Goal: Task Accomplishment & Management: Manage account settings

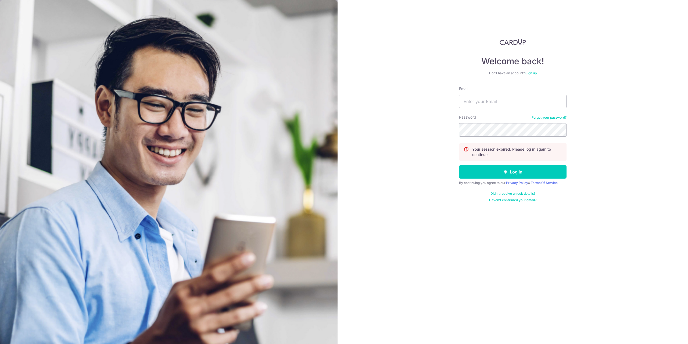
click at [484, 109] on form "Email Password Forgot your password? Your session expired. Please log in again …" at bounding box center [512, 144] width 107 height 116
click at [484, 102] on input "Email" at bounding box center [512, 101] width 107 height 13
type input "[EMAIL_ADDRESS][DOMAIN_NAME]"
click at [459, 165] on button "Log in" at bounding box center [512, 171] width 107 height 13
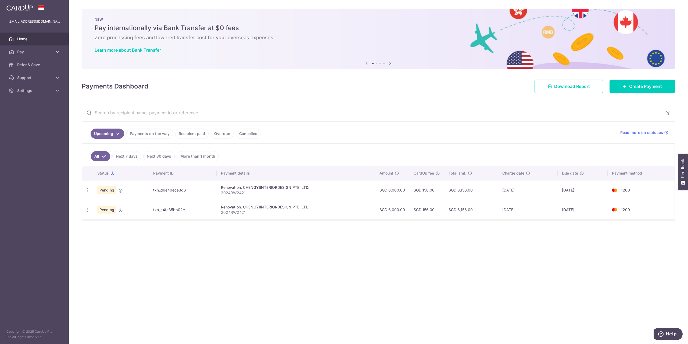
click at [177, 132] on link "Recipient paid" at bounding box center [191, 133] width 33 height 10
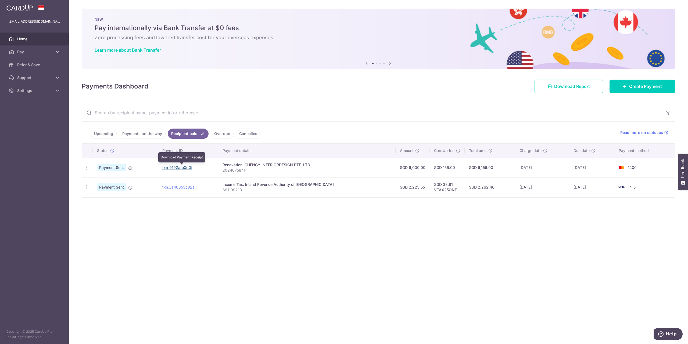
click at [176, 166] on link "txn_9192afe0d0f" at bounding box center [177, 167] width 30 height 5
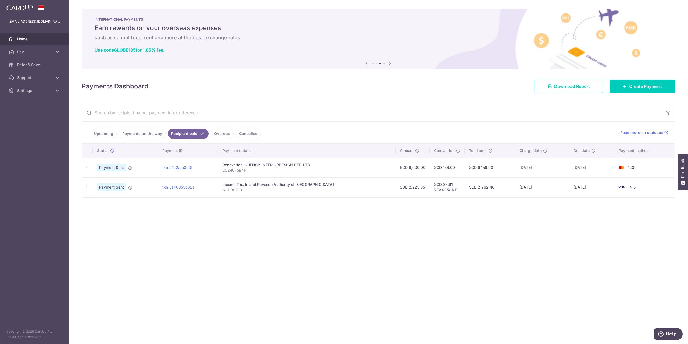
click at [180, 236] on div "× Pause Schedule Pause all future payments in this series Pause just this one p…" at bounding box center [378, 172] width 619 height 344
click at [107, 136] on link "Upcoming" at bounding box center [104, 133] width 26 height 10
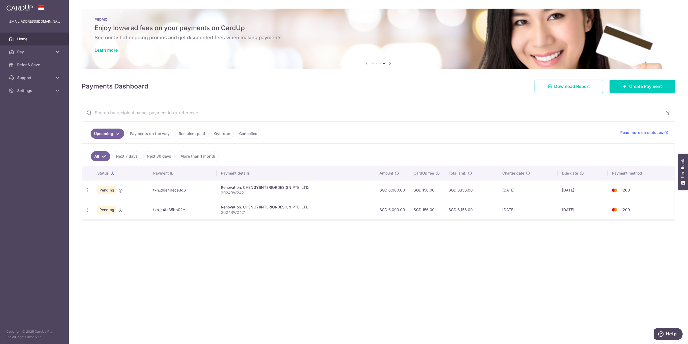
click at [140, 133] on link "Payments on the way" at bounding box center [149, 133] width 47 height 10
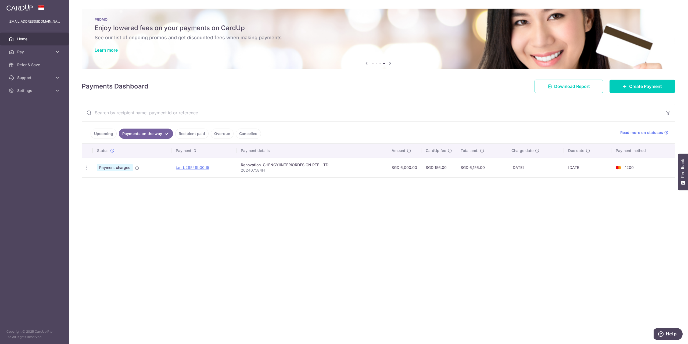
click at [196, 133] on link "Recipient paid" at bounding box center [191, 133] width 33 height 10
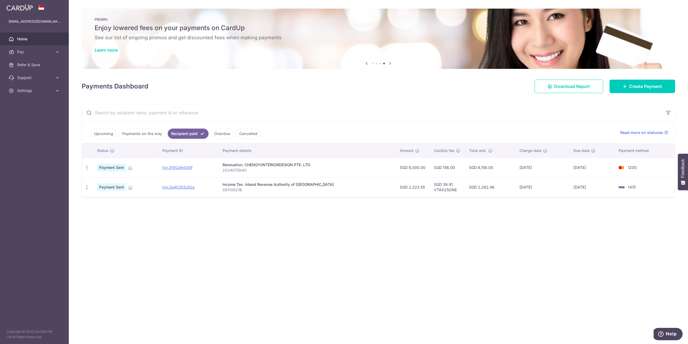
click at [109, 134] on link "Upcoming" at bounding box center [104, 133] width 26 height 10
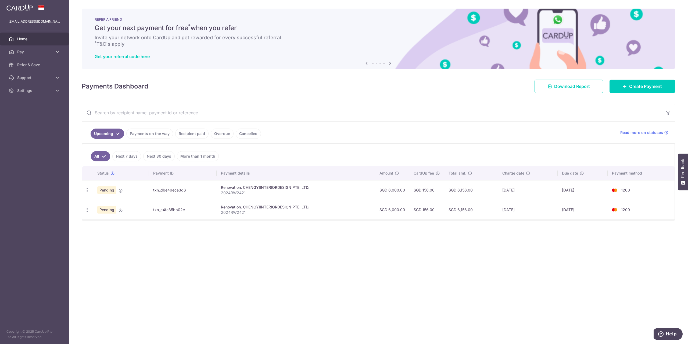
click at [138, 136] on link "Payments on the way" at bounding box center [149, 133] width 47 height 10
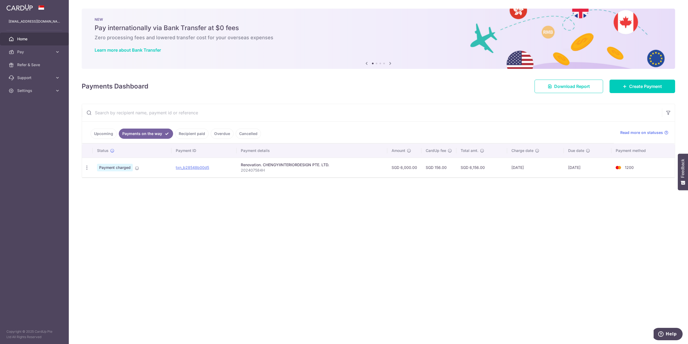
click at [105, 131] on link "Upcoming" at bounding box center [104, 133] width 26 height 10
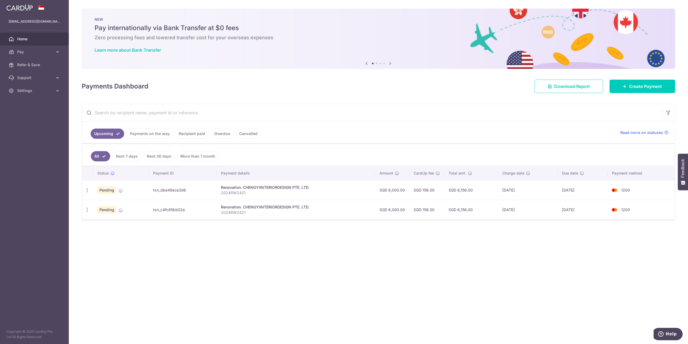
click at [136, 136] on link "Payments on the way" at bounding box center [149, 133] width 47 height 10
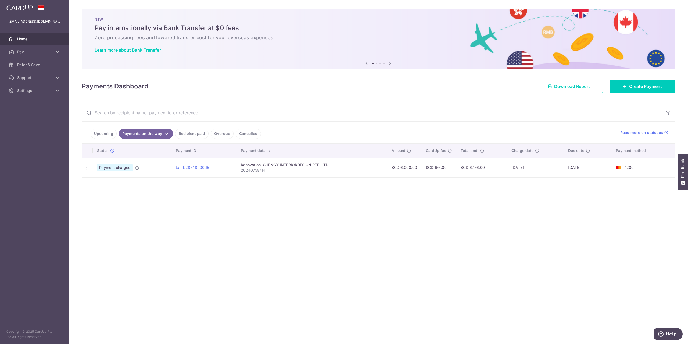
click at [116, 132] on link "Upcoming" at bounding box center [104, 133] width 26 height 10
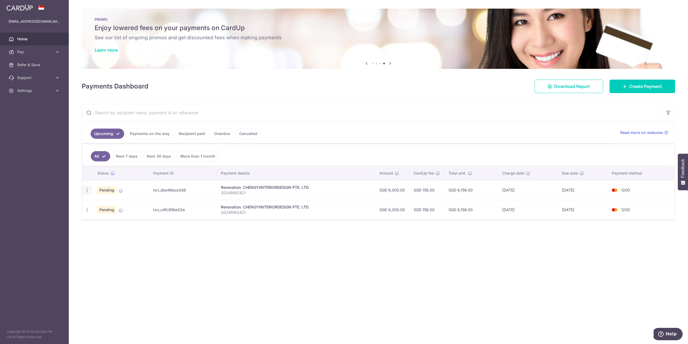
click at [86, 190] on icon "button" at bounding box center [87, 190] width 6 height 6
click at [93, 201] on link "Update payment" at bounding box center [110, 204] width 56 height 13
radio input "true"
type input "6,000.00"
type input "08/09/2025"
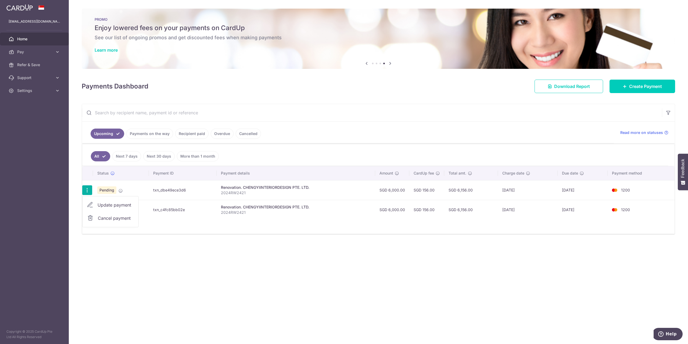
type input "2024RW2421"
type input "3rd payment of 50%"
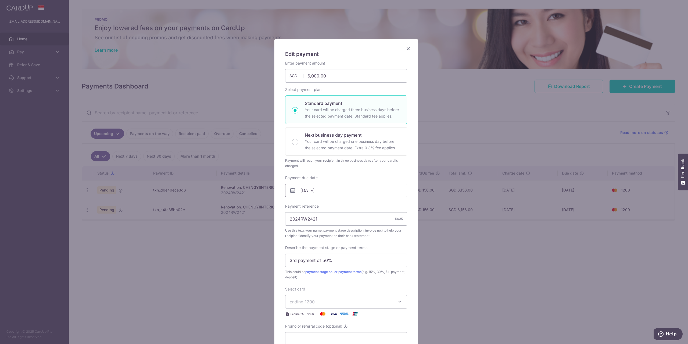
click at [311, 193] on input "08/09/2025" at bounding box center [346, 189] width 122 height 13
click at [325, 239] on link "10" at bounding box center [326, 239] width 9 height 9
type input "10/09/2025"
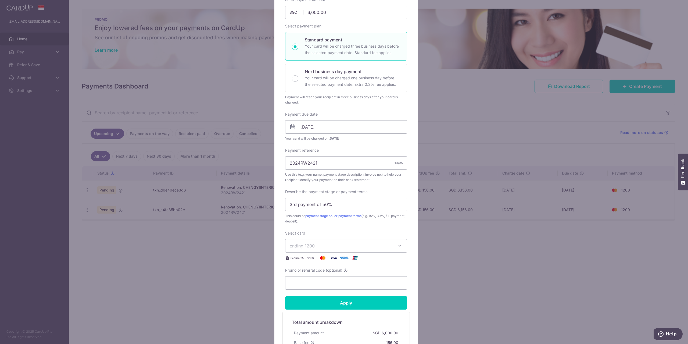
scroll to position [141, 0]
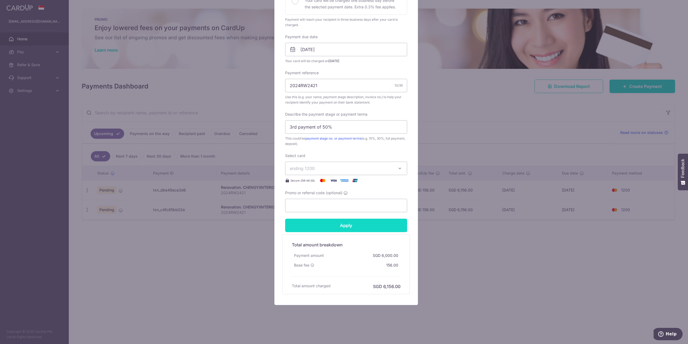
click at [335, 225] on input "Apply" at bounding box center [346, 224] width 122 height 13
type input "Successfully Applied"
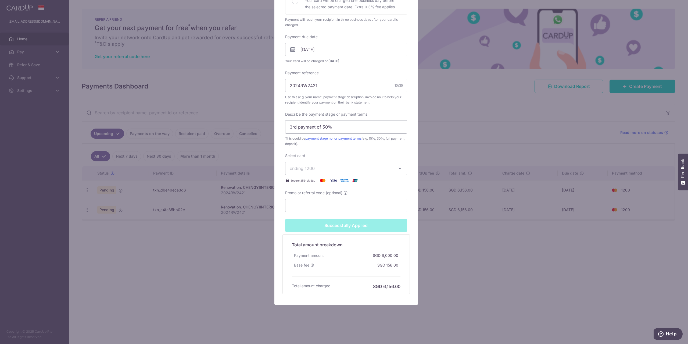
click at [502, 243] on div "Edit payment By clicking apply, you will make changes to all payments to CHENGY…" at bounding box center [344, 172] width 688 height 344
